Goal: Task Accomplishment & Management: Manage account settings

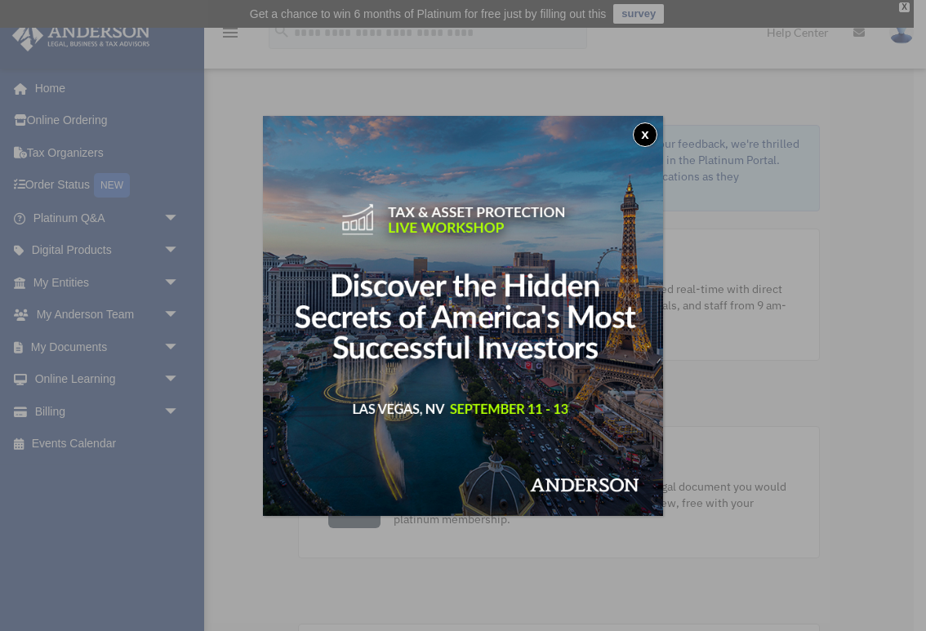
click at [649, 131] on button "x" at bounding box center [645, 135] width 25 height 25
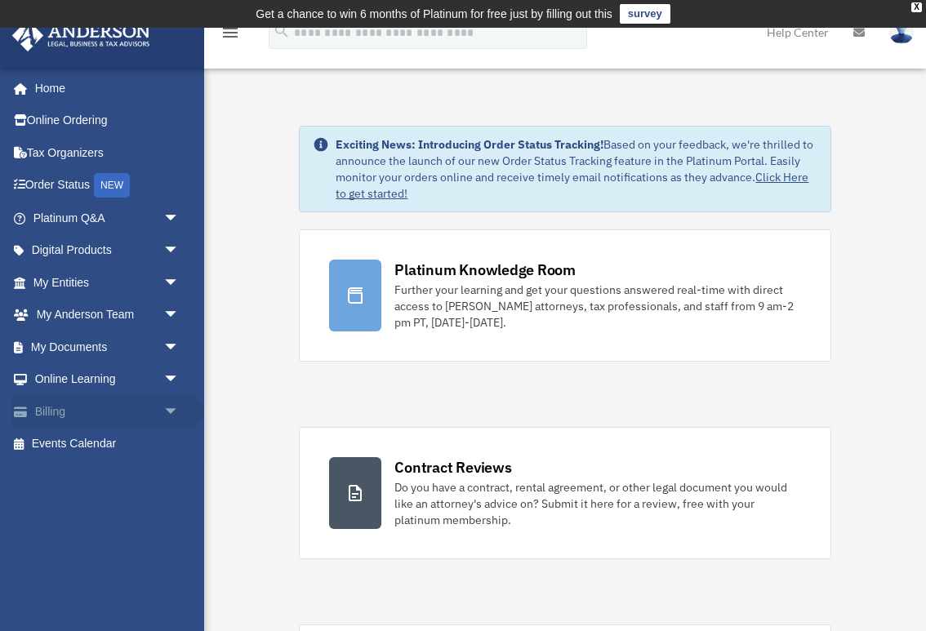
click at [60, 410] on link "Billing arrow_drop_down" at bounding box center [107, 411] width 193 height 33
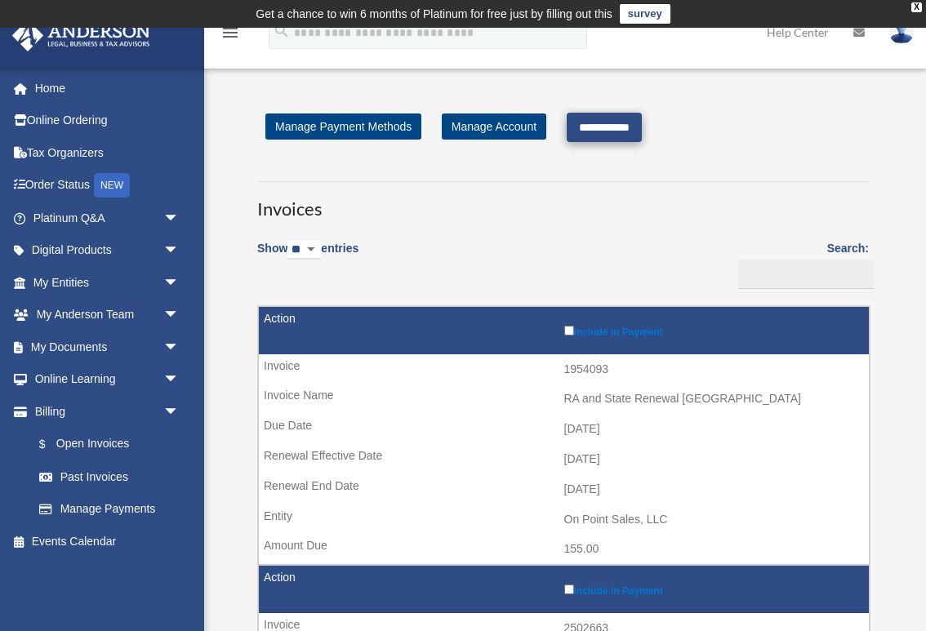
click at [609, 133] on input "**********" at bounding box center [604, 127] width 75 height 29
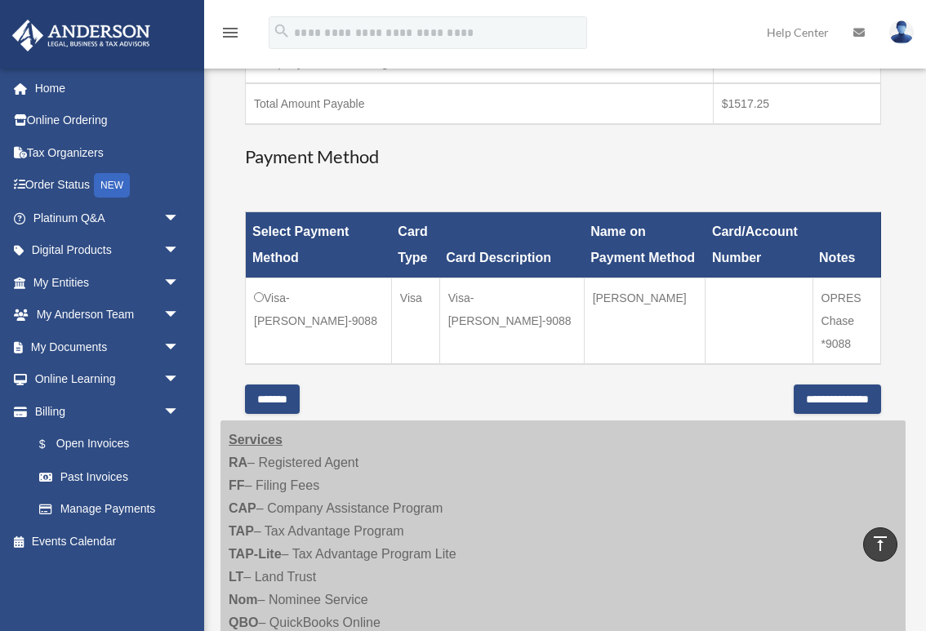
scroll to position [549, 0]
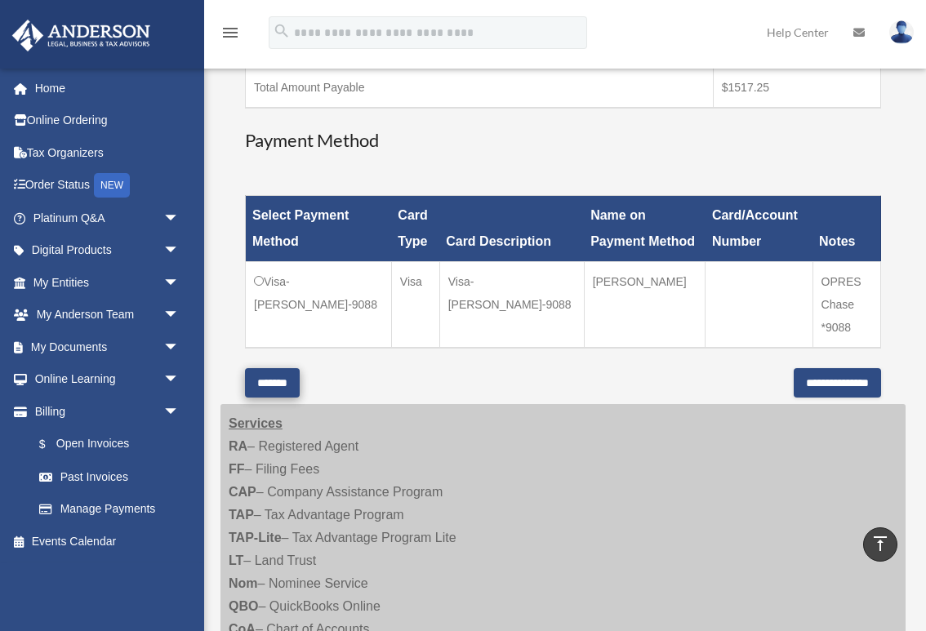
click at [288, 368] on input "*******" at bounding box center [272, 382] width 55 height 29
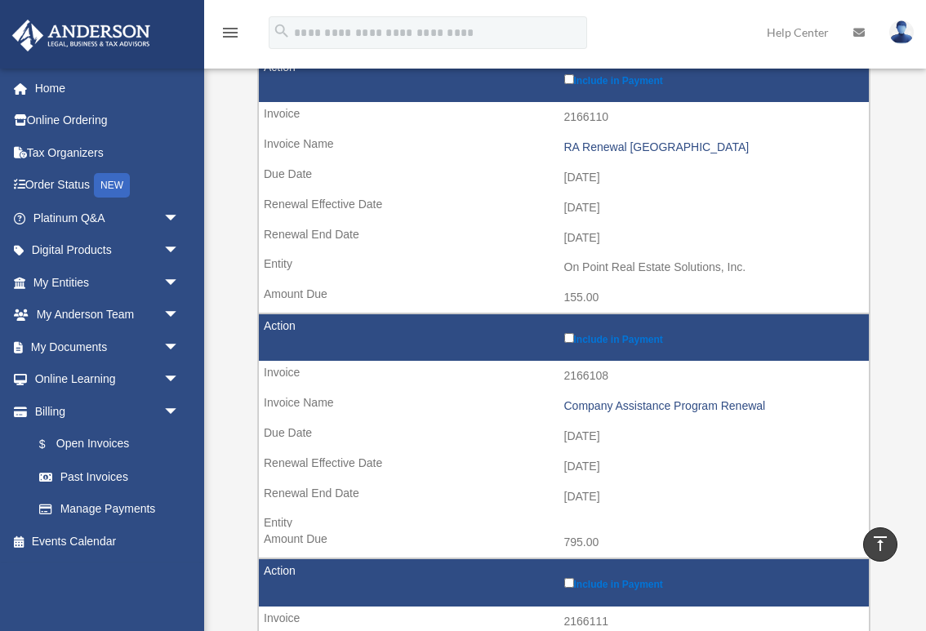
scroll to position [1032, 0]
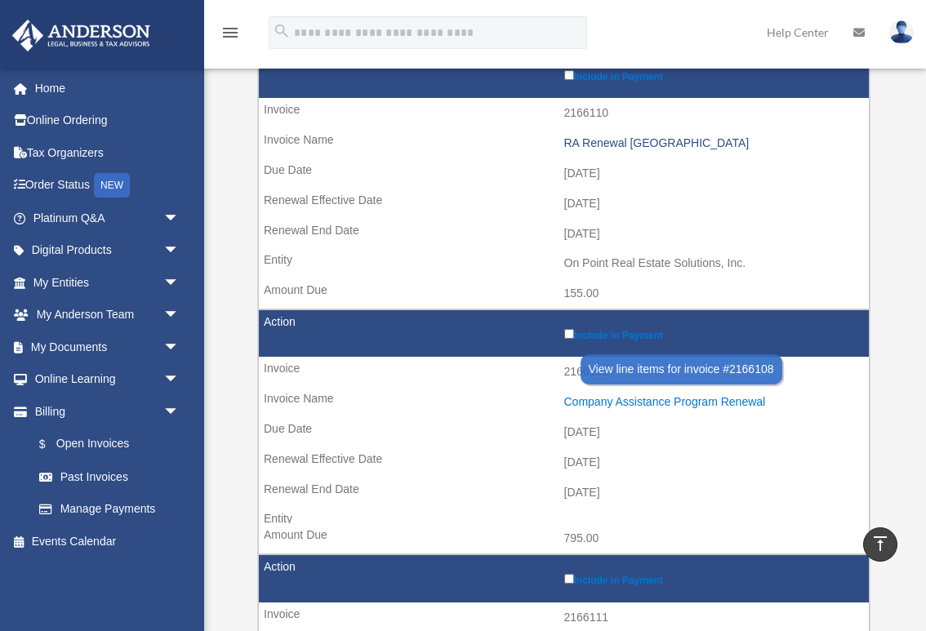
click at [712, 395] on div "Company Assistance Program Renewal" at bounding box center [712, 402] width 297 height 14
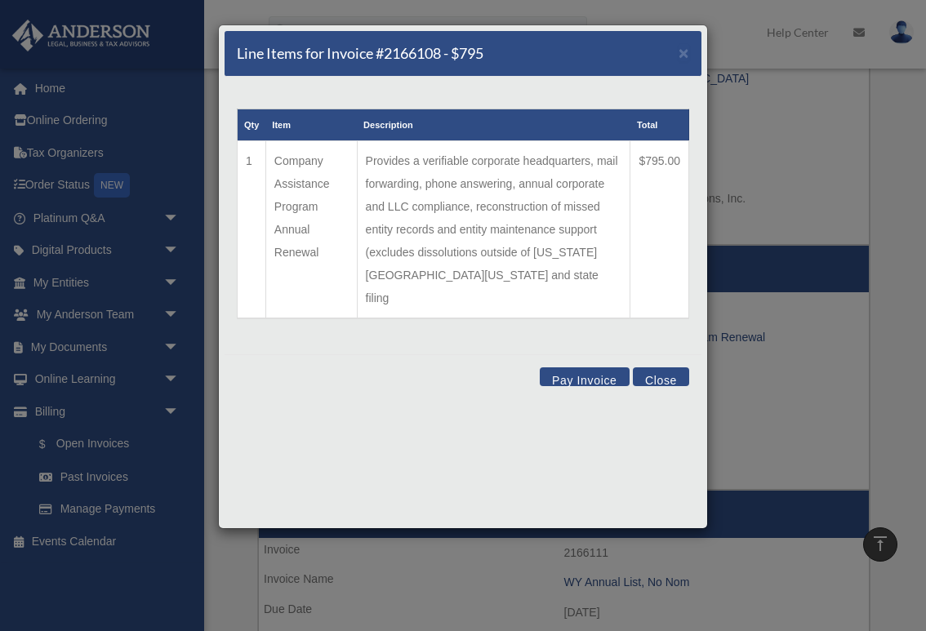
scroll to position [1143, 0]
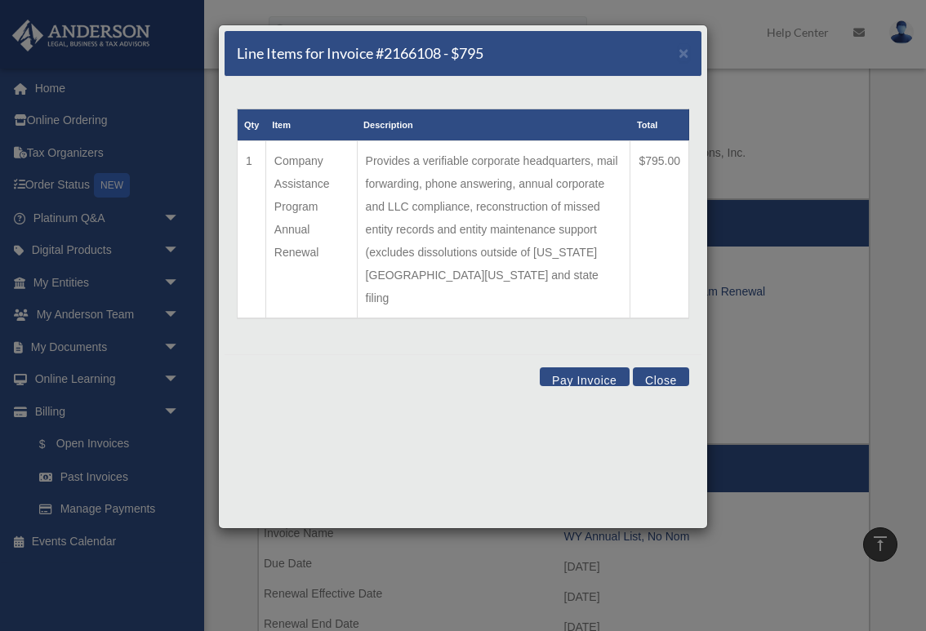
click at [663, 368] on button "Close" at bounding box center [661, 377] width 56 height 19
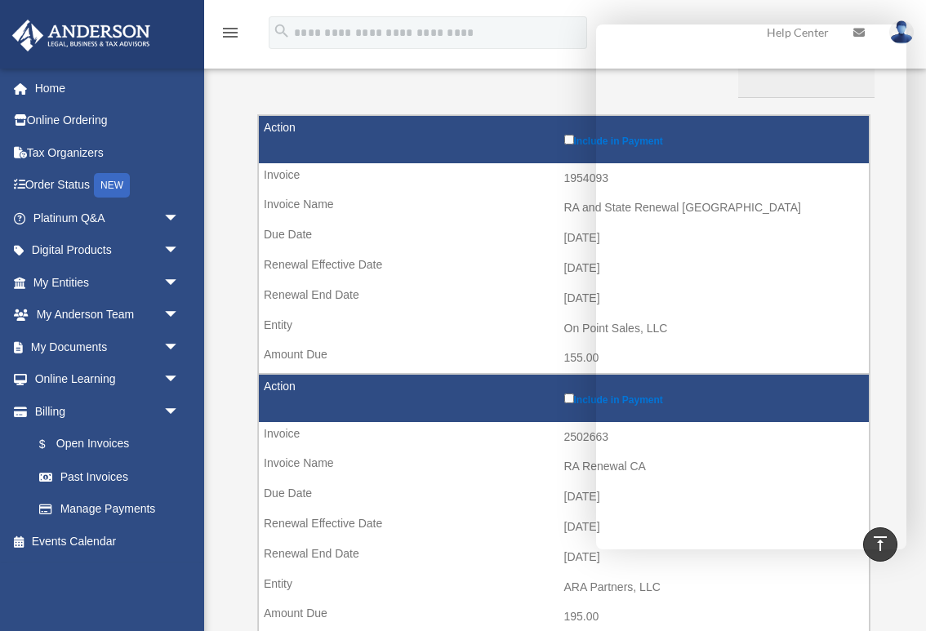
scroll to position [189, 0]
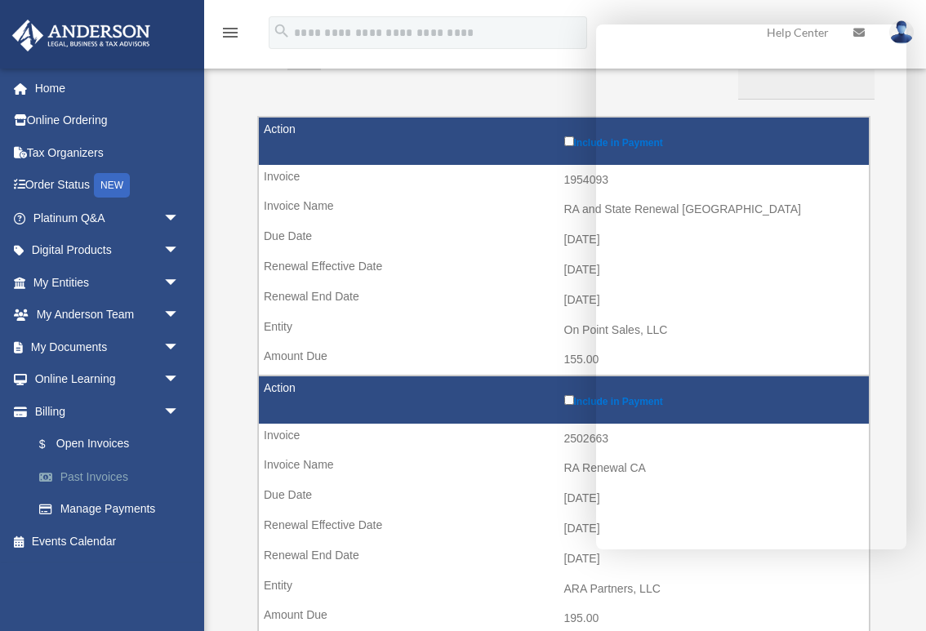
click at [102, 475] on link "Past Invoices" at bounding box center [113, 477] width 181 height 33
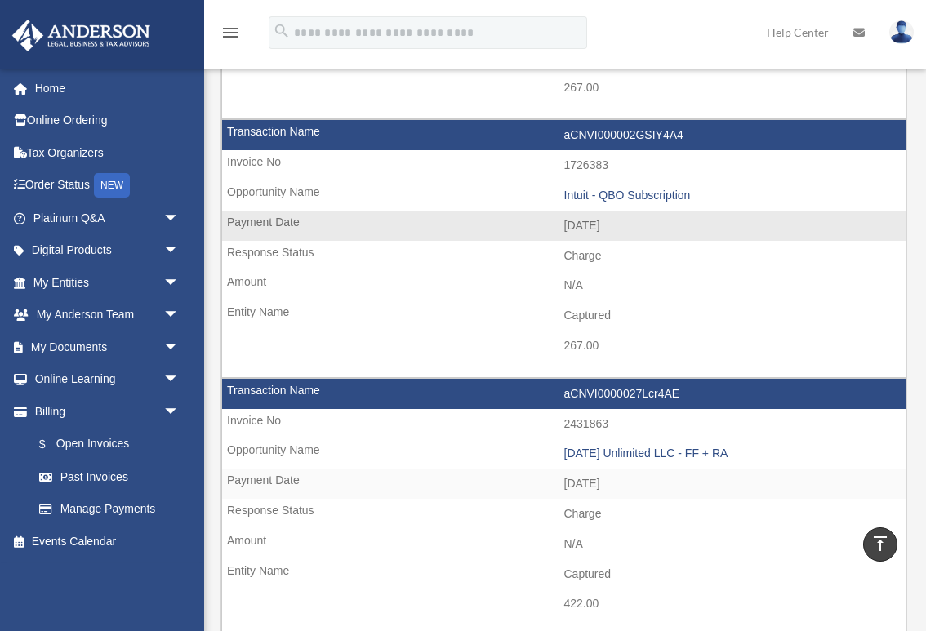
scroll to position [1169, 0]
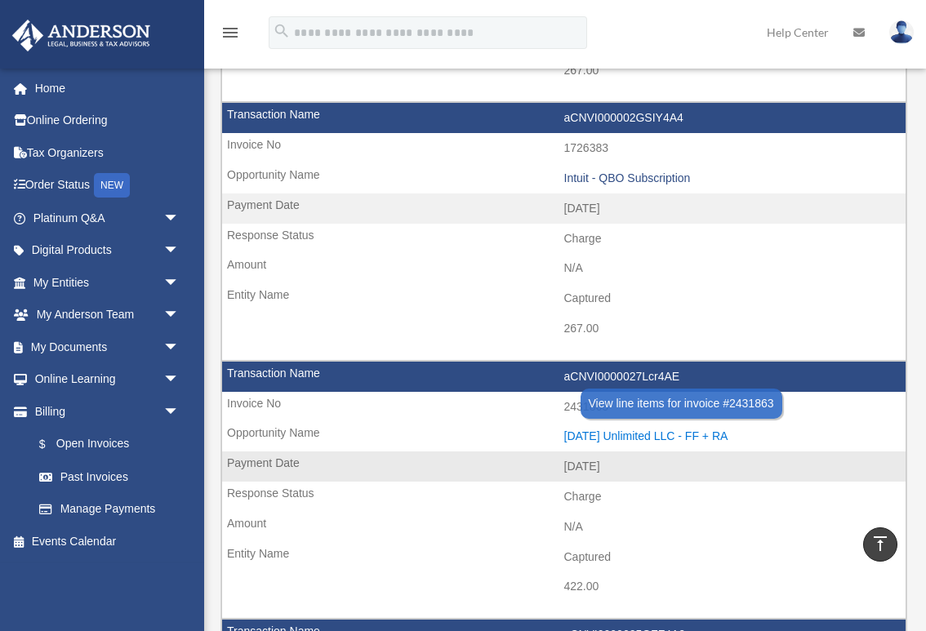
click at [702, 430] on div "[DATE] Unlimited LLC - FF + RA" at bounding box center [731, 437] width 334 height 14
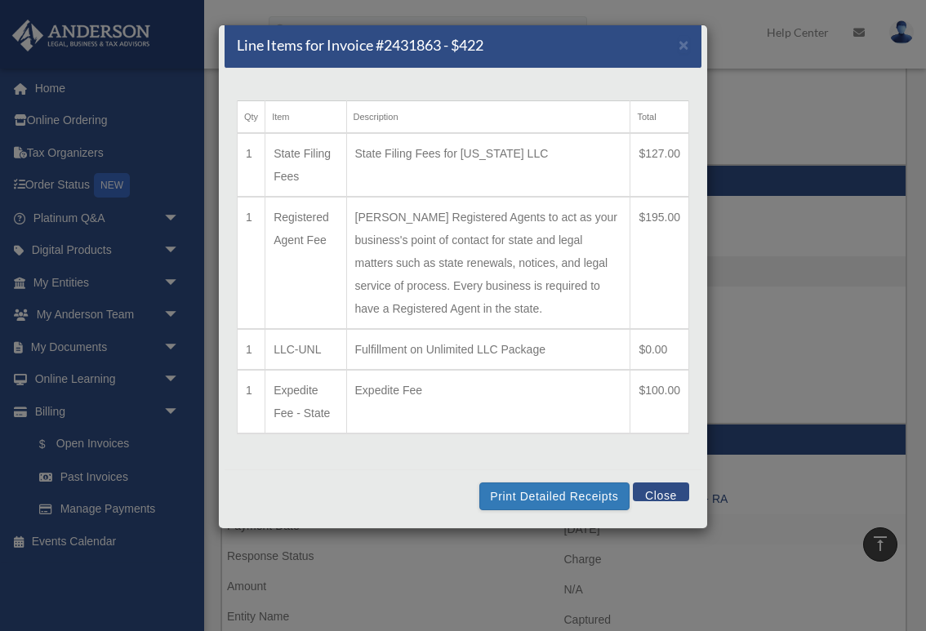
scroll to position [54, 0]
click at [654, 496] on button "Close" at bounding box center [661, 492] width 56 height 19
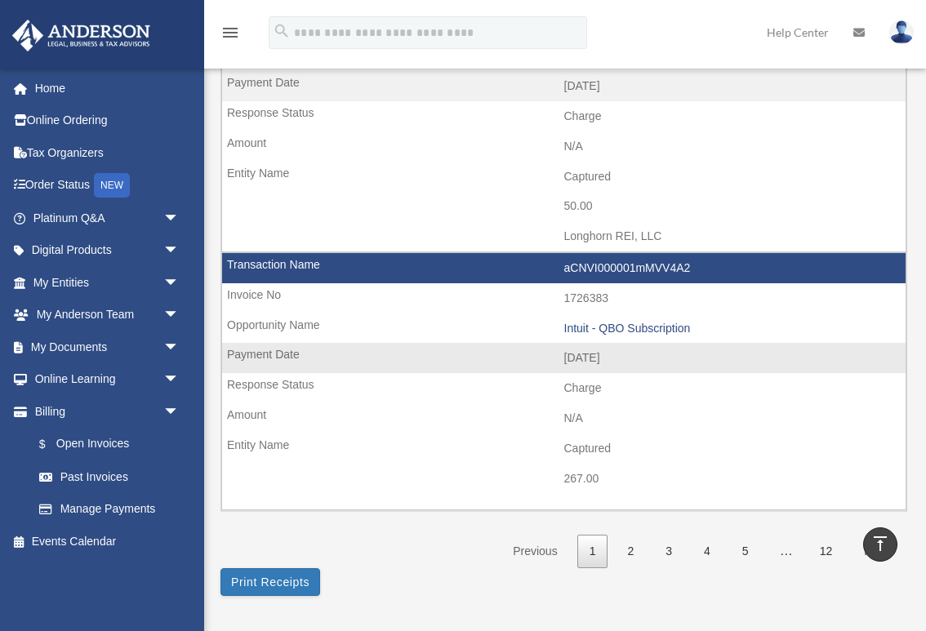
scroll to position [2327, 0]
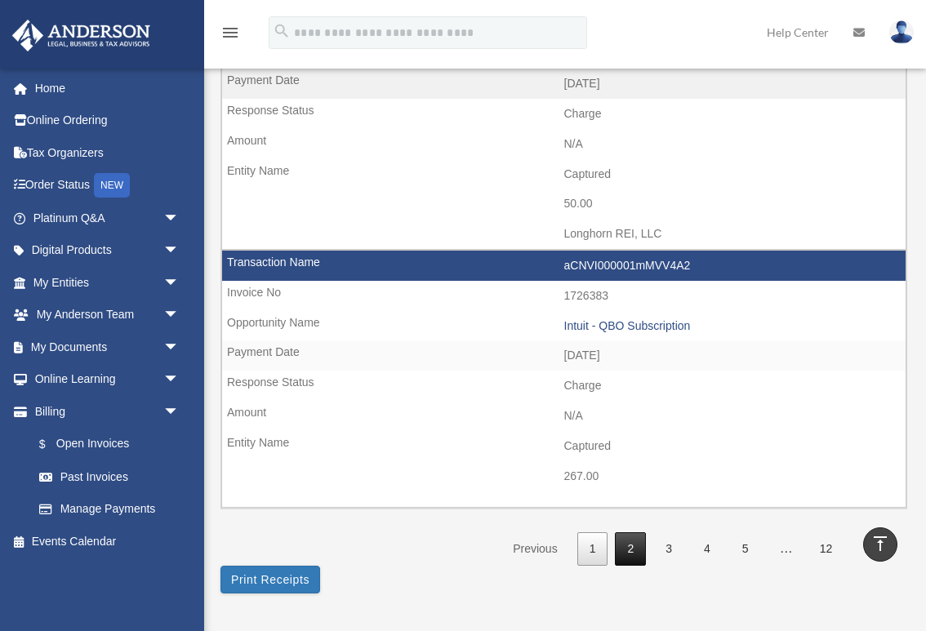
click at [630, 533] on link "2" at bounding box center [630, 549] width 31 height 33
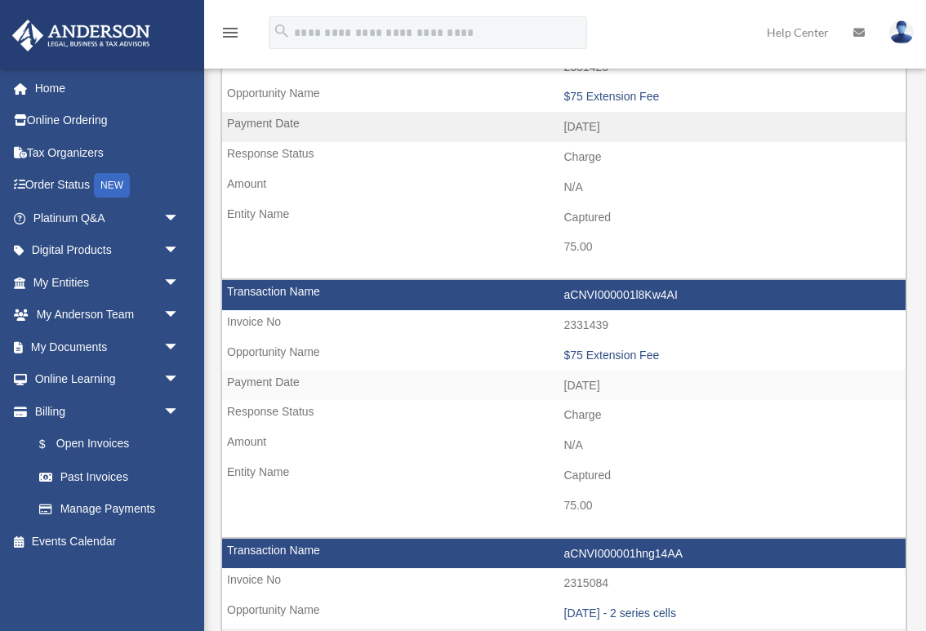
scroll to position [224, 0]
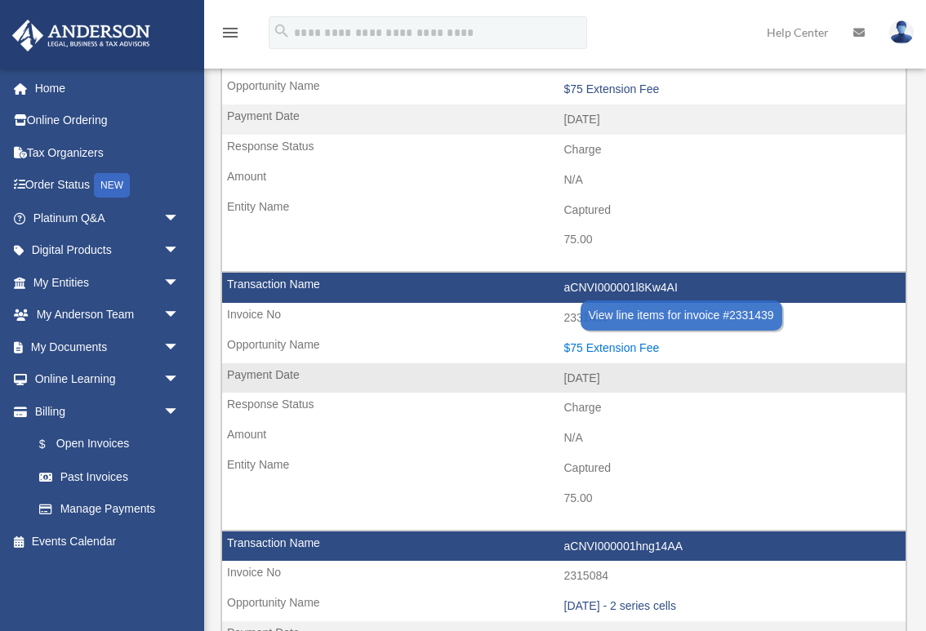
click at [647, 344] on div "$75 Extension Fee" at bounding box center [731, 348] width 334 height 14
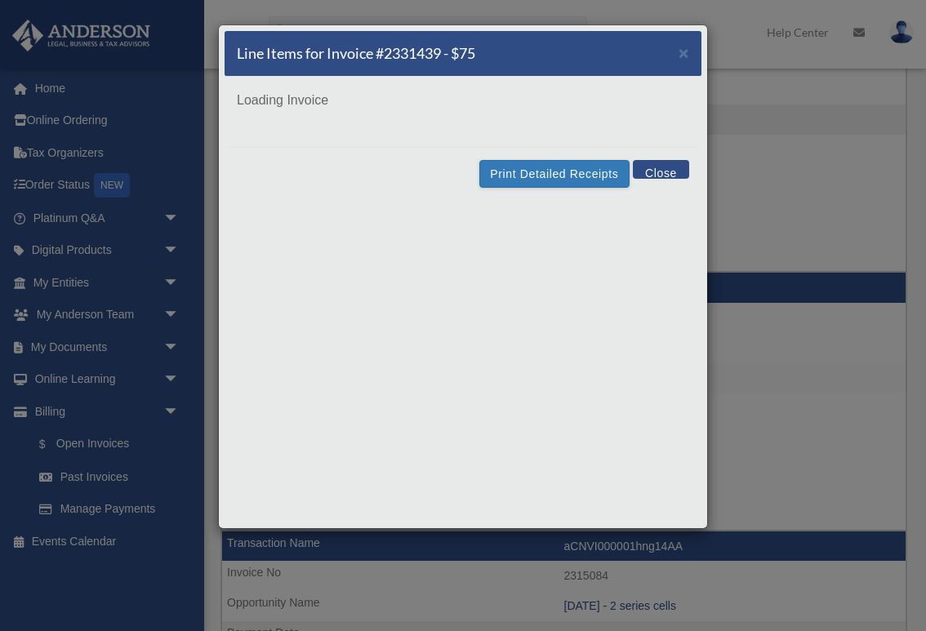
scroll to position [0, 0]
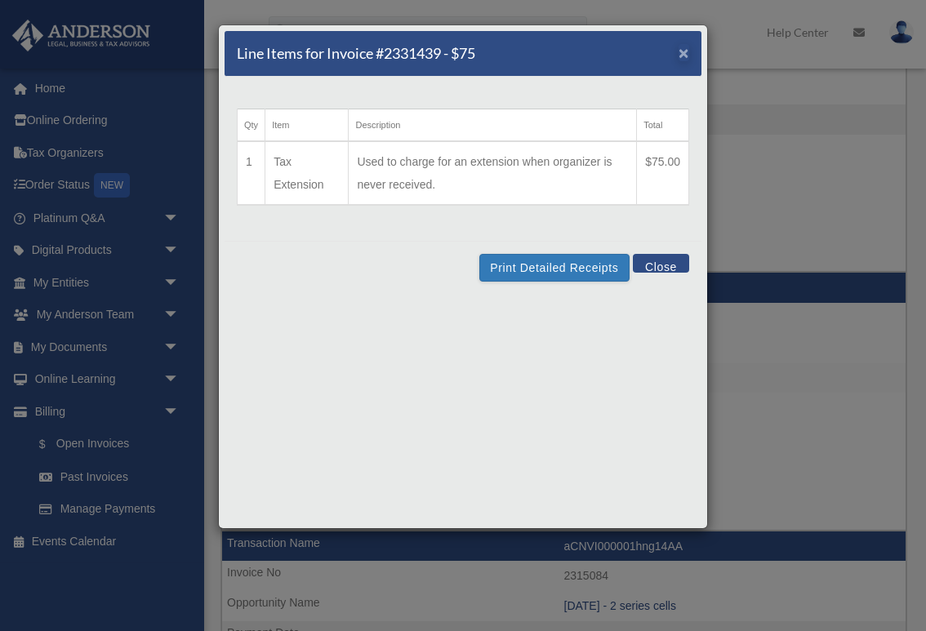
click at [684, 54] on span "×" at bounding box center [684, 52] width 11 height 19
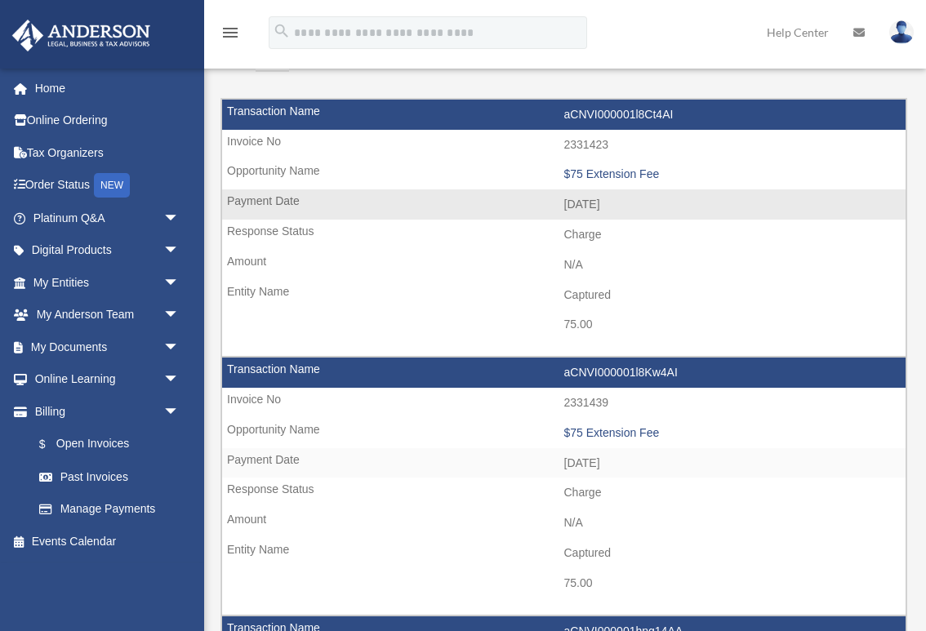
scroll to position [139, 0]
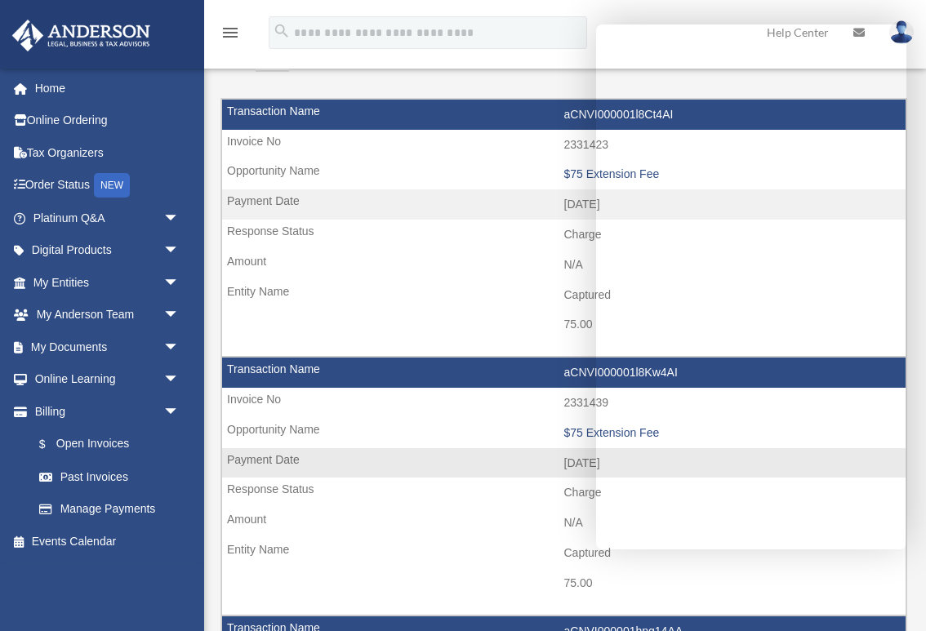
click at [481, 515] on td "N/A" at bounding box center [564, 523] width 684 height 31
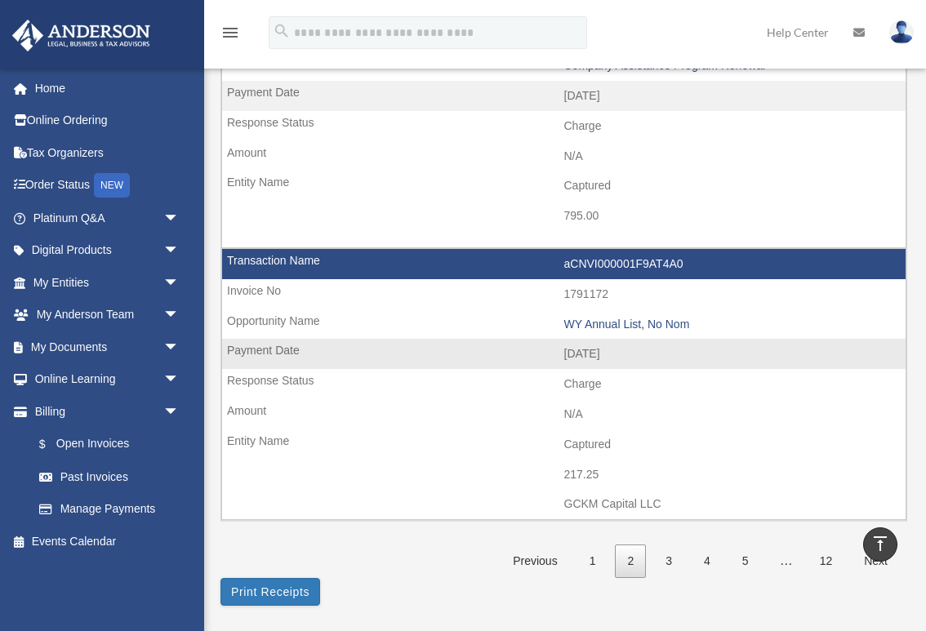
scroll to position [2339, 0]
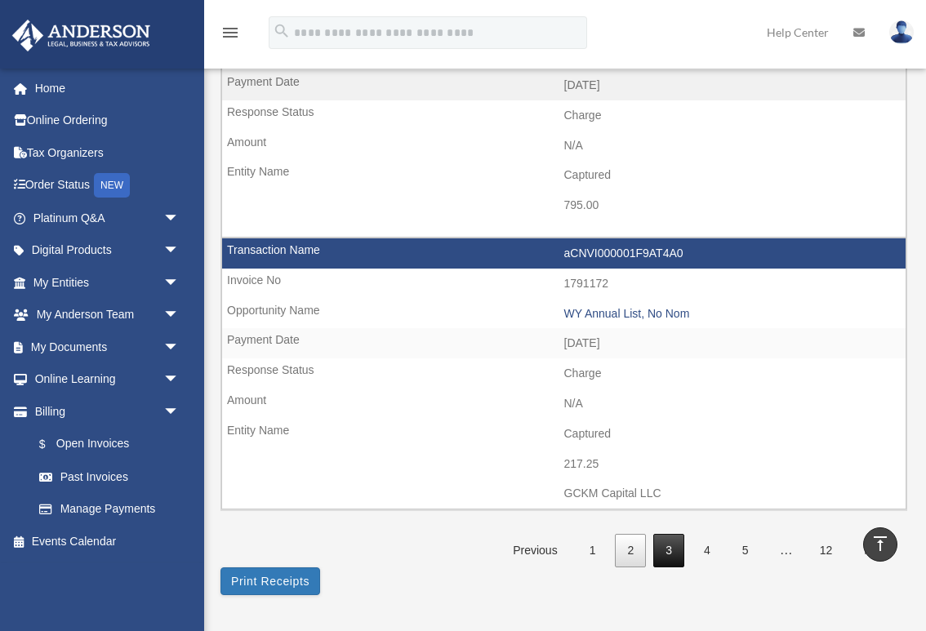
click at [669, 534] on link "3" at bounding box center [668, 550] width 31 height 33
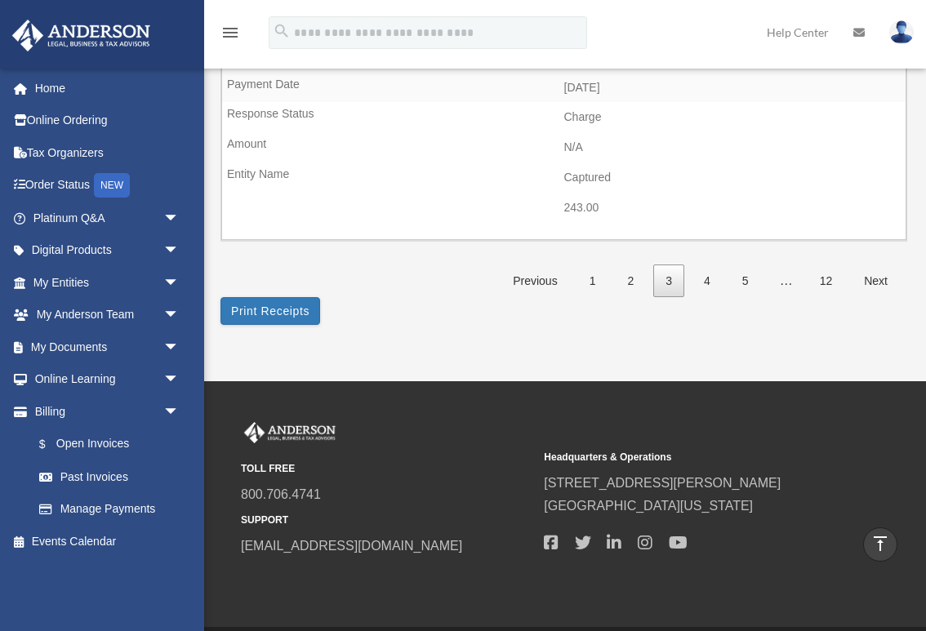
scroll to position [2649, 0]
